Goal: Learn about a topic

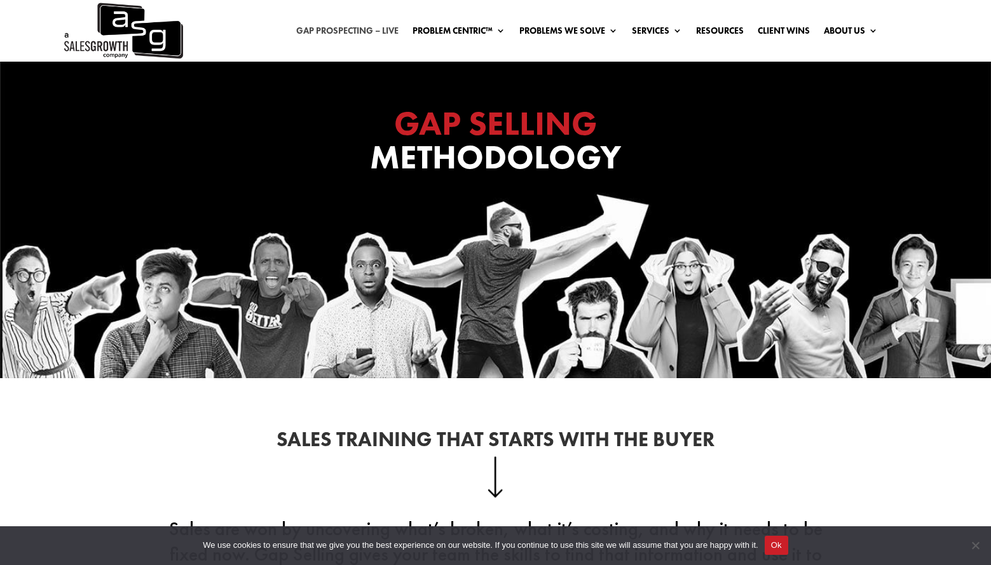
click at [346, 27] on link "Gap Prospecting – LIVE" at bounding box center [347, 33] width 102 height 14
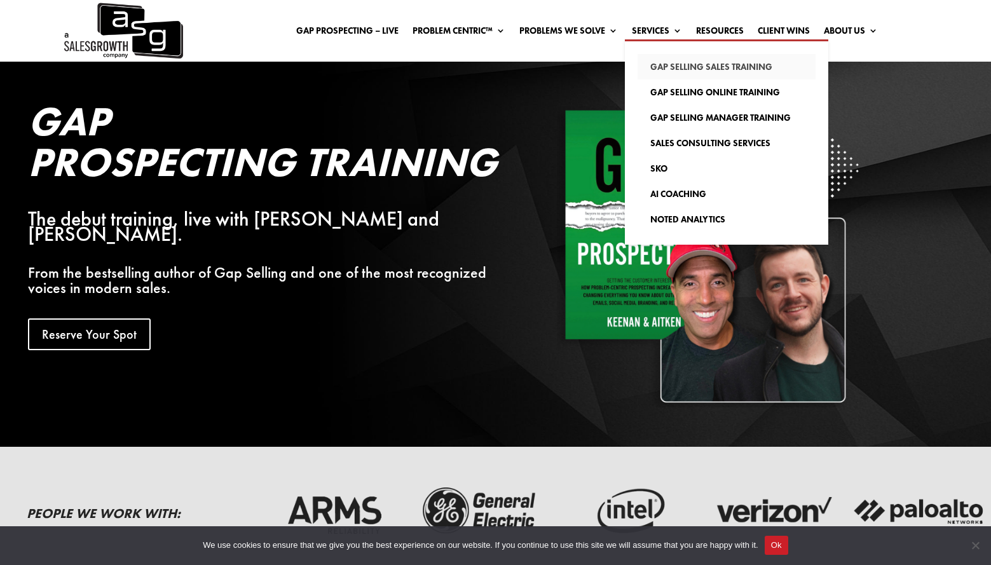
click at [660, 63] on link "Gap Selling Sales Training" at bounding box center [726, 66] width 178 height 25
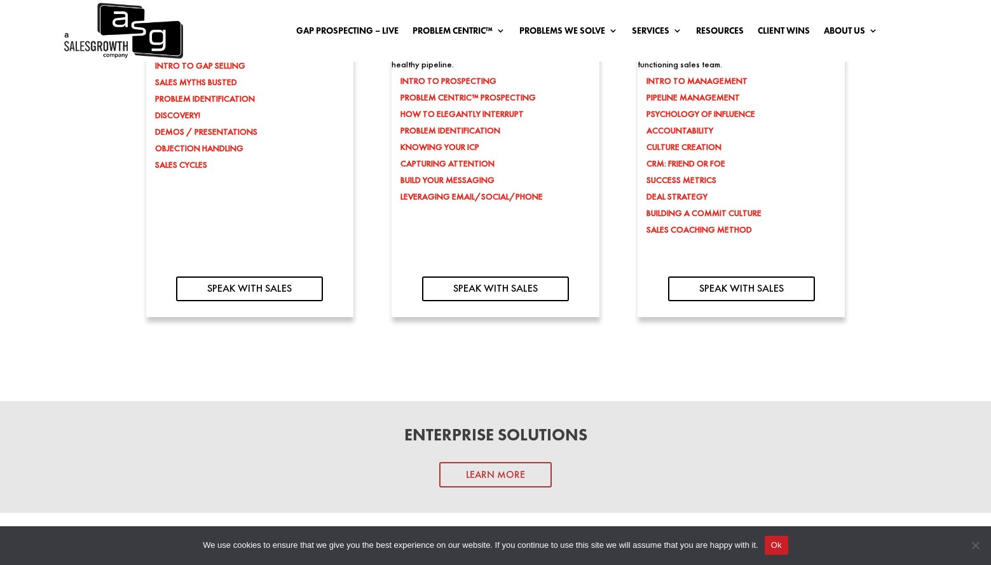
scroll to position [1208, 0]
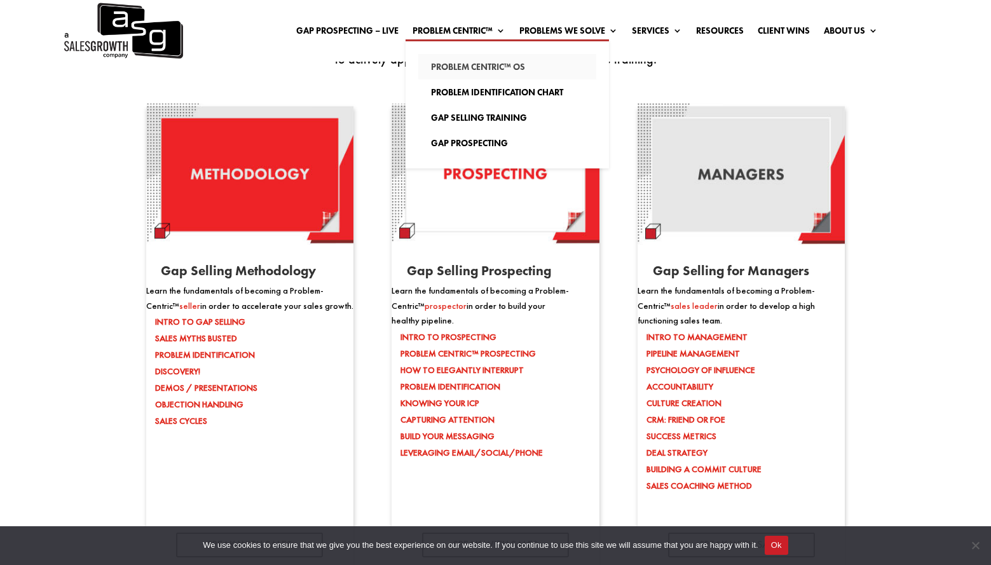
click at [450, 71] on link "Problem Centric™ OS" at bounding box center [507, 66] width 178 height 25
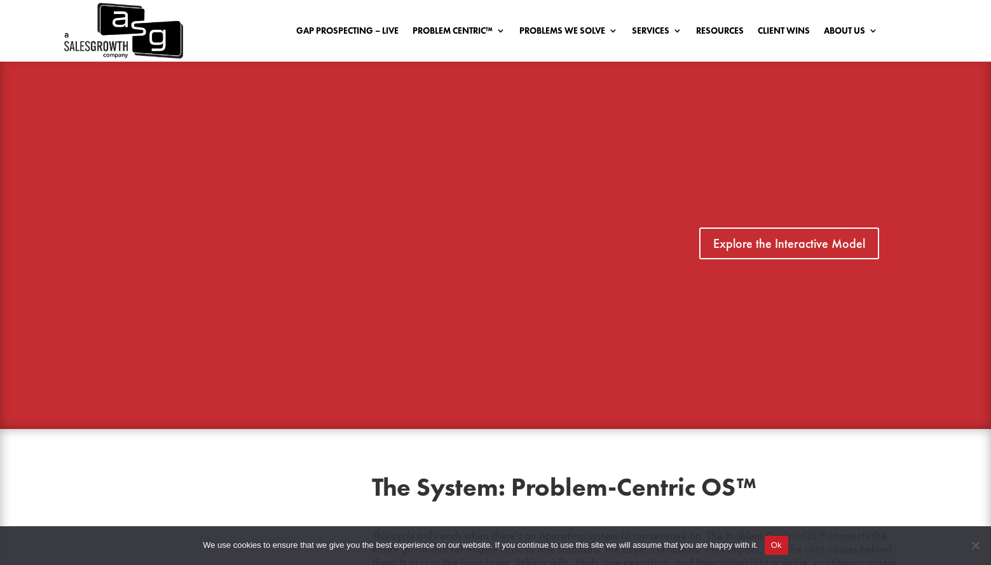
scroll to position [826, 0]
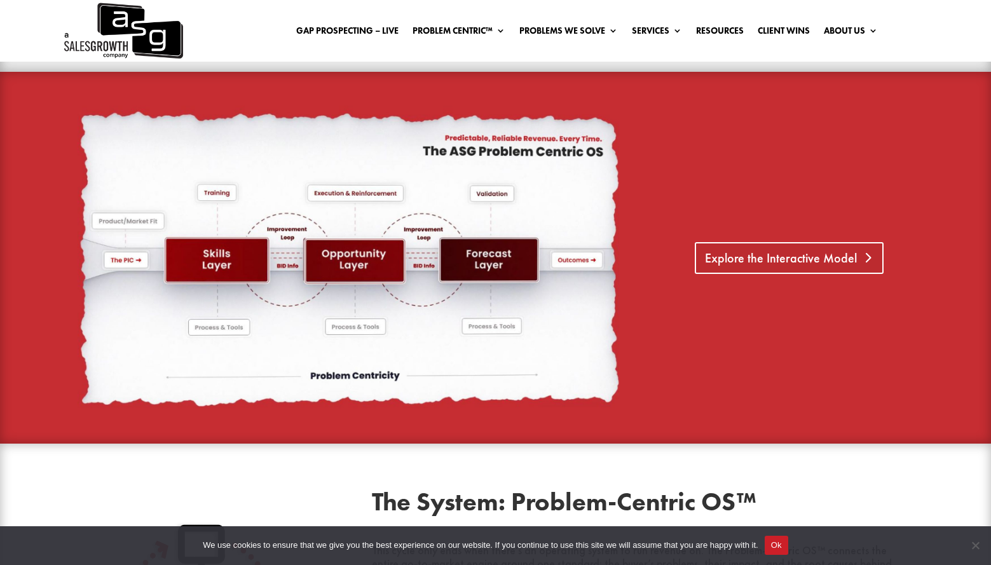
click at [819, 263] on link "Explore the Interactive Model" at bounding box center [789, 258] width 189 height 32
